Goal: Task Accomplishment & Management: Manage account settings

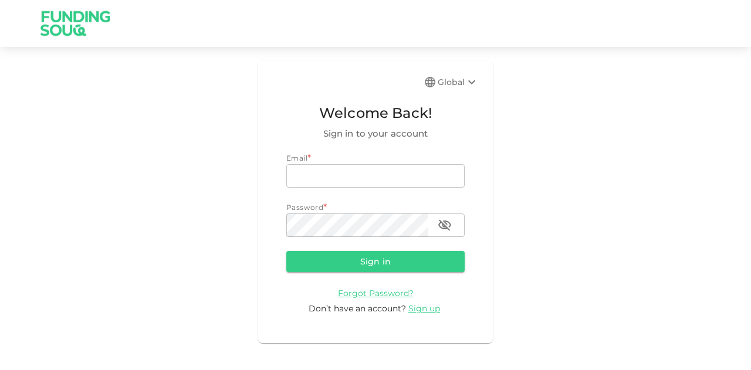
type input "[EMAIL_ADDRESS][PERSON_NAME][DOMAIN_NAME]"
click at [295, 265] on button "Sign in" at bounding box center [375, 261] width 178 height 21
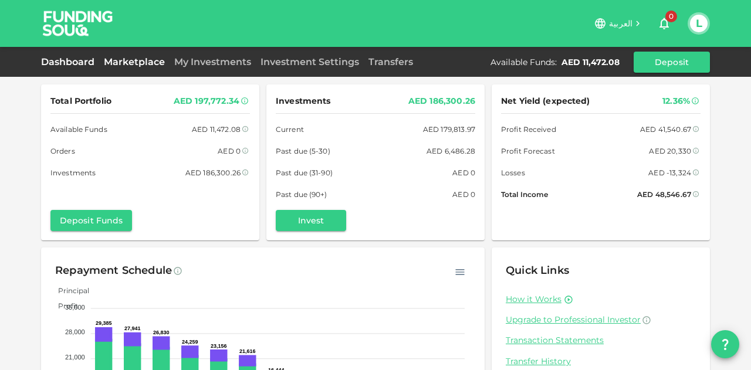
click at [156, 61] on link "Marketplace" at bounding box center [134, 61] width 70 height 11
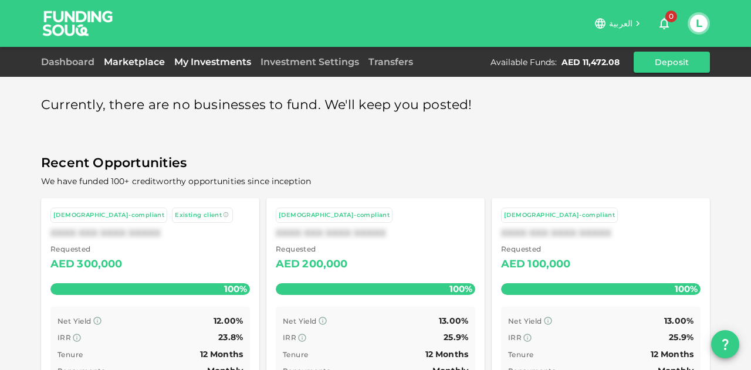
click at [232, 59] on link "My Investments" at bounding box center [213, 61] width 86 height 11
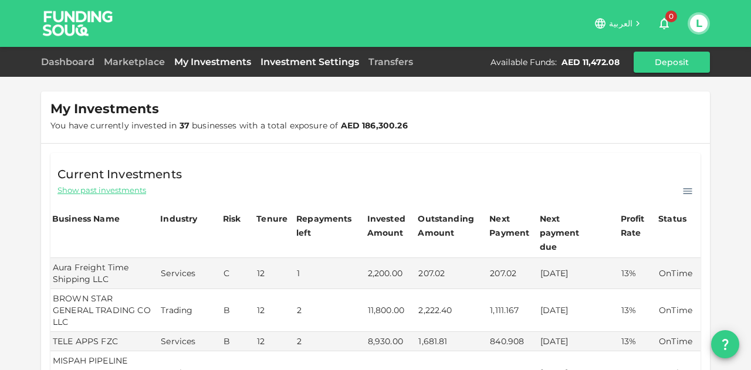
click at [309, 62] on link "Investment Settings" at bounding box center [310, 61] width 108 height 11
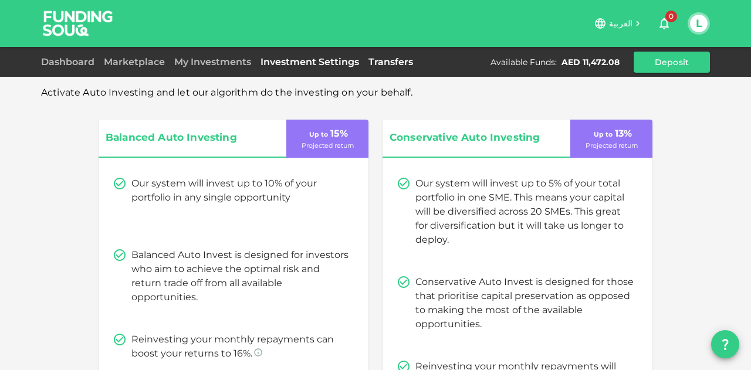
click at [375, 60] on link "Transfers" at bounding box center [391, 61] width 54 height 11
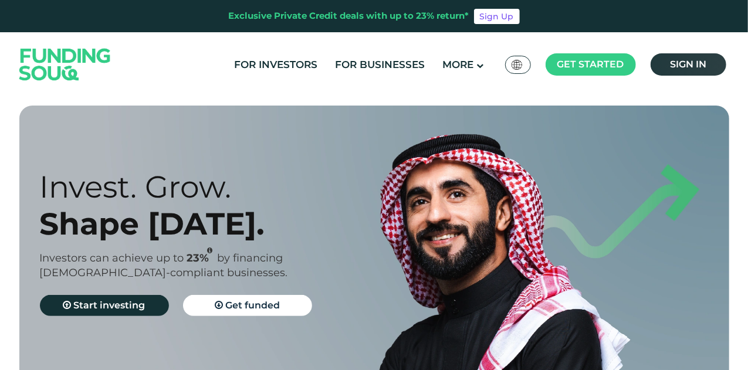
drag, startPoint x: 613, startPoint y: 66, endPoint x: 710, endPoint y: 56, distance: 97.4
click at [710, 56] on ul "For Investors For Businesses More About Us How It Works" at bounding box center [478, 65] width 507 height 24
click at [664, 80] on div "For Investors For Businesses More About Us Global عربي" at bounding box center [374, 64] width 716 height 65
click at [690, 63] on span "Sign in" at bounding box center [688, 64] width 36 height 11
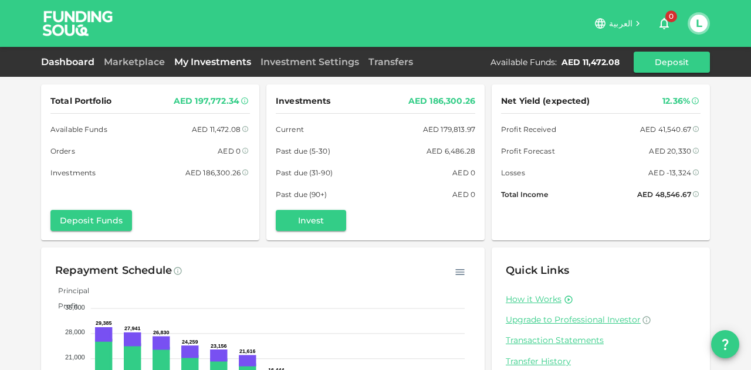
click at [195, 65] on link "My Investments" at bounding box center [213, 61] width 86 height 11
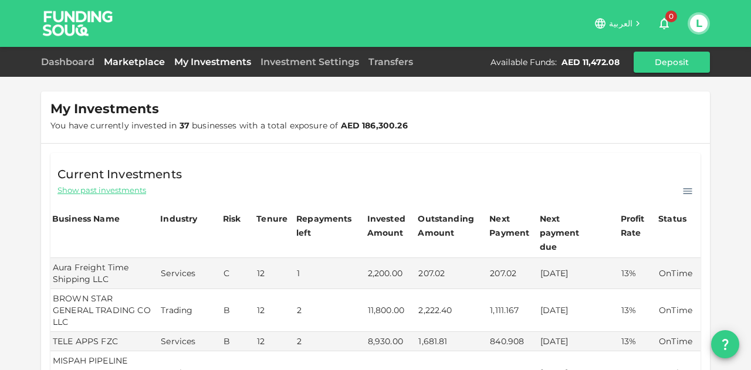
click at [147, 65] on link "Marketplace" at bounding box center [134, 61] width 70 height 11
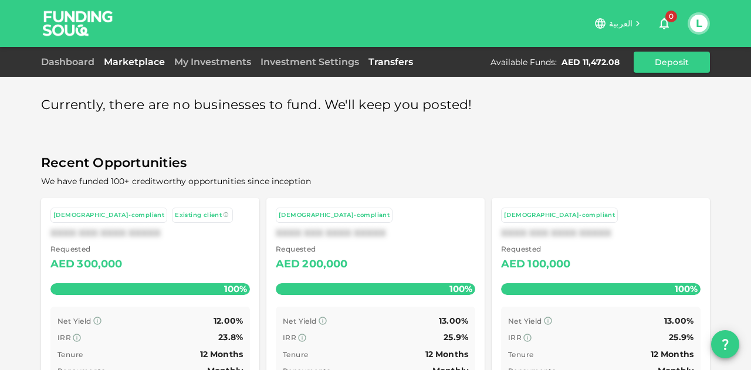
click at [370, 57] on link "Transfers" at bounding box center [391, 61] width 54 height 11
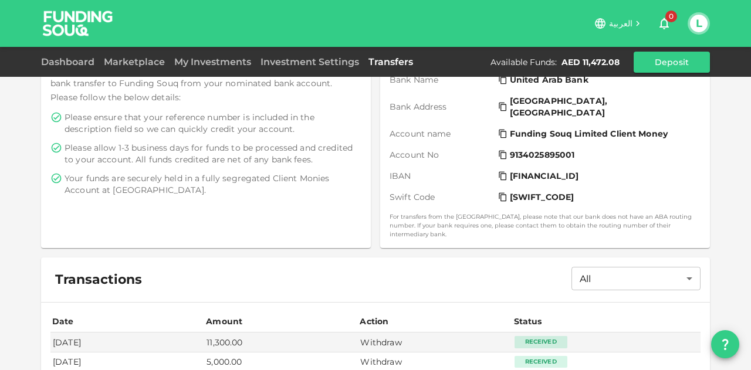
scroll to position [347, 0]
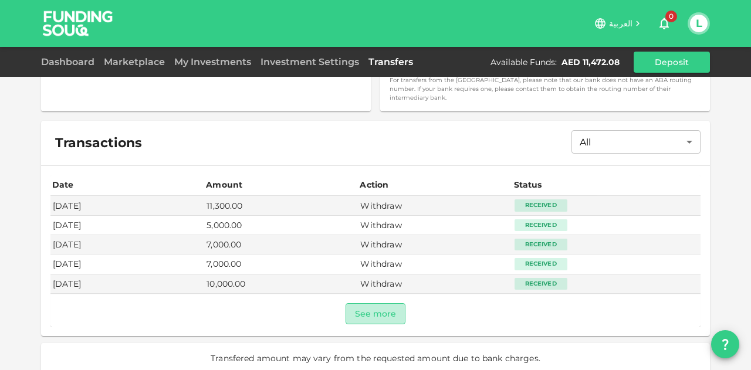
click at [376, 304] on button "See more" at bounding box center [376, 313] width 60 height 21
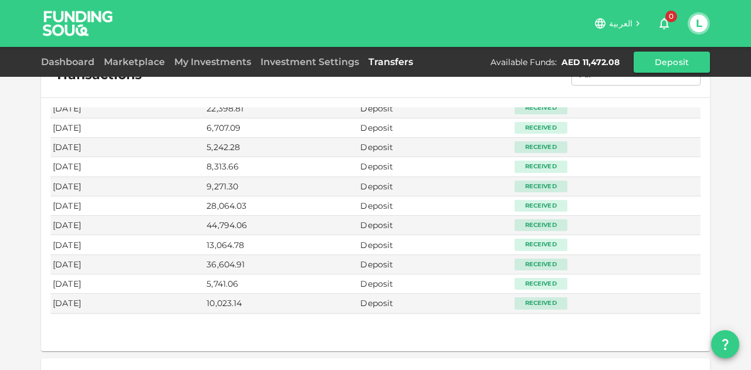
scroll to position [432, 0]
